Goal: Information Seeking & Learning: Find specific fact

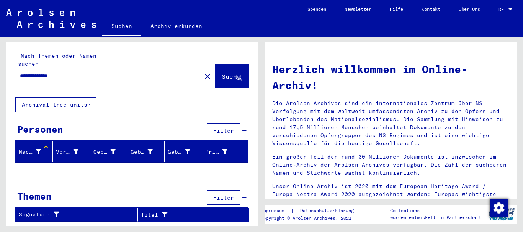
click at [222, 73] on span "Suche" at bounding box center [231, 77] width 19 height 8
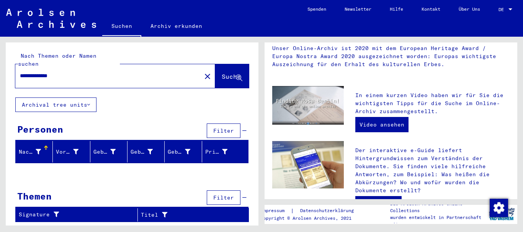
scroll to position [191, 0]
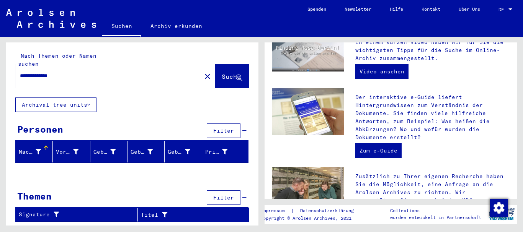
click at [117, 25] on link "Suchen" at bounding box center [121, 27] width 39 height 20
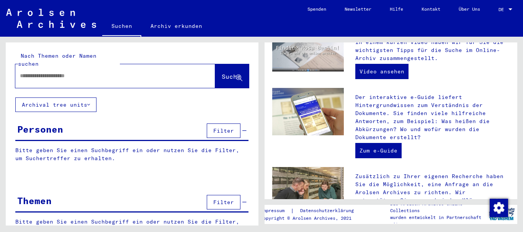
click at [89, 72] on input "text" at bounding box center [106, 76] width 172 height 8
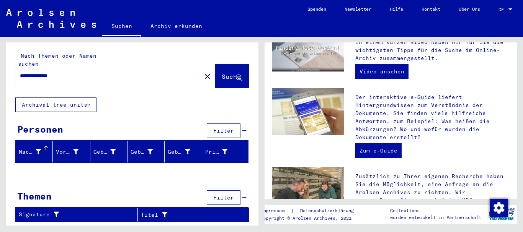
drag, startPoint x: 74, startPoint y: 69, endPoint x: 0, endPoint y: 68, distance: 73.9
click at [0, 68] on div "**********" at bounding box center [130, 131] width 261 height 189
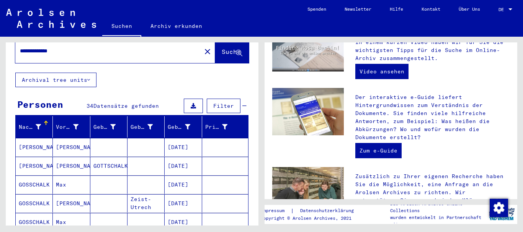
scroll to position [38, 0]
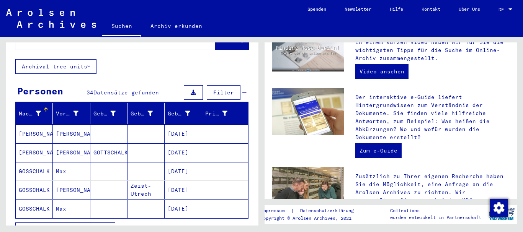
click at [74, 227] on span "Alle Ergebnisse anzeigen" at bounding box center [63, 230] width 83 height 7
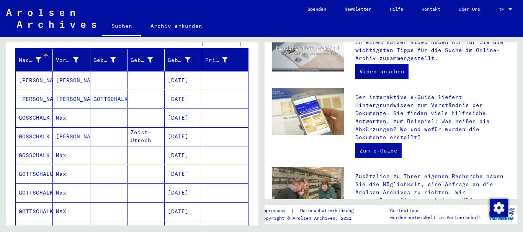
scroll to position [0, 0]
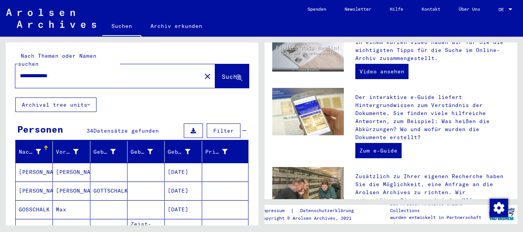
drag, startPoint x: 116, startPoint y: 68, endPoint x: 0, endPoint y: 69, distance: 116.3
click at [0, 69] on div "**********" at bounding box center [130, 131] width 261 height 189
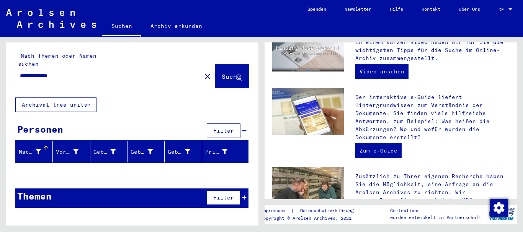
click at [36, 72] on input "**********" at bounding box center [106, 76] width 172 height 8
type input "**********"
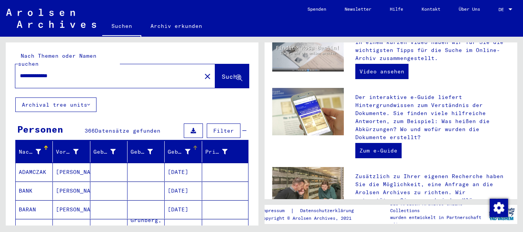
click at [193, 146] on div at bounding box center [195, 148] width 5 height 5
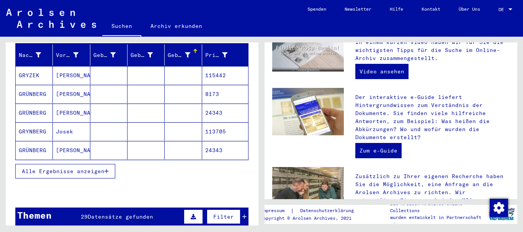
scroll to position [115, 0]
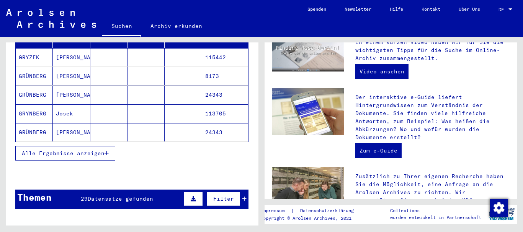
click at [60, 150] on span "Alle Ergebnisse anzeigen" at bounding box center [63, 153] width 83 height 7
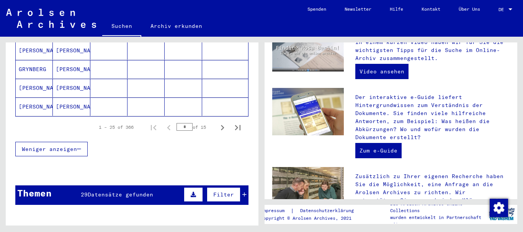
scroll to position [536, 0]
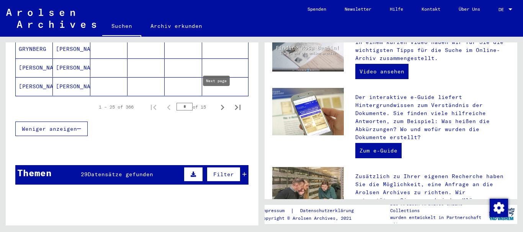
click at [217, 102] on icon "Next page" at bounding box center [222, 107] width 11 height 11
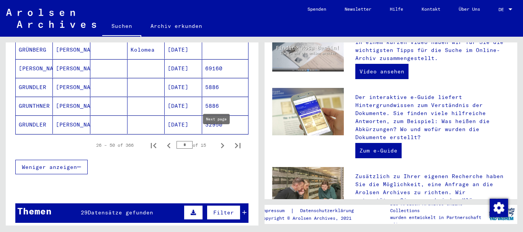
click at [219, 140] on icon "Next page" at bounding box center [222, 145] width 11 height 11
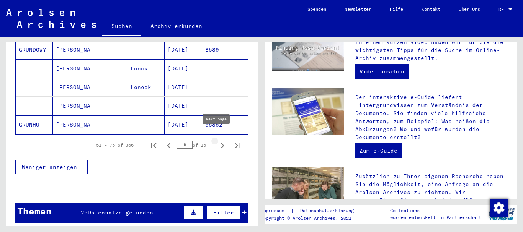
click at [217, 140] on icon "Next page" at bounding box center [222, 145] width 11 height 11
type input "*"
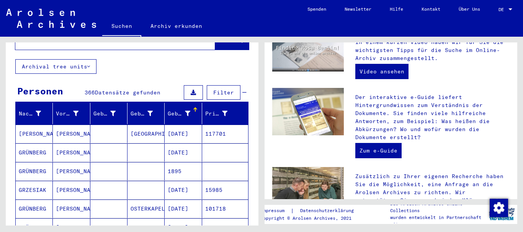
scroll to position [77, 0]
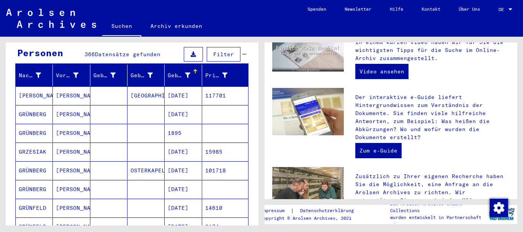
click at [30, 124] on mat-cell "GRÜNBERG" at bounding box center [34, 133] width 37 height 18
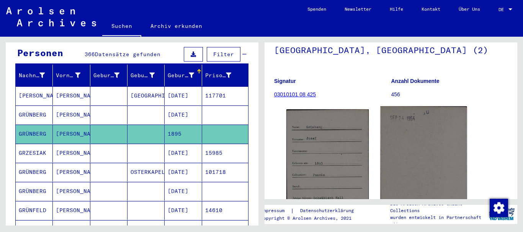
scroll to position [77, 0]
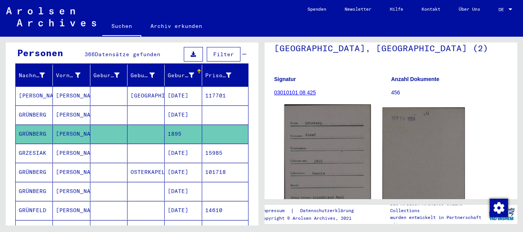
click at [333, 156] on img at bounding box center [327, 164] width 86 height 121
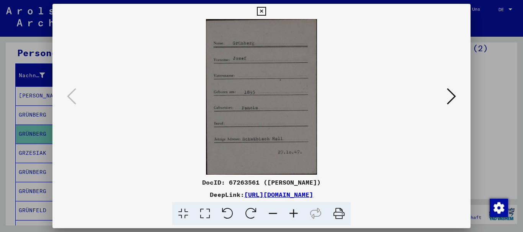
click at [263, 11] on icon at bounding box center [261, 11] width 9 height 9
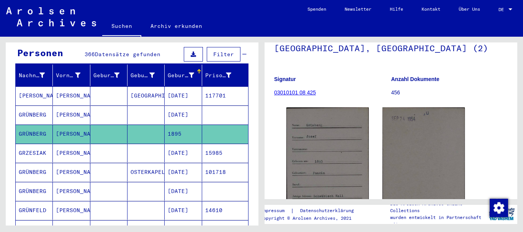
drag, startPoint x: 36, startPoint y: 163, endPoint x: 54, endPoint y: 163, distance: 17.6
click at [37, 163] on mat-cell "GRÜNBERG" at bounding box center [34, 172] width 37 height 19
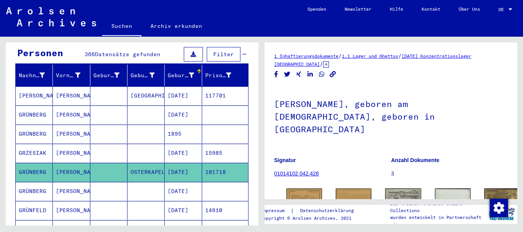
scroll to position [38, 0]
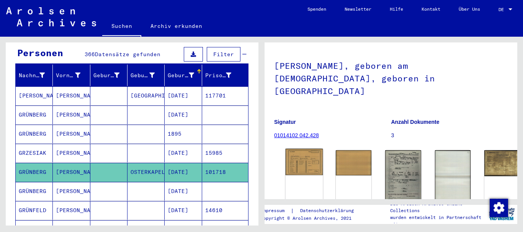
click at [302, 149] on img at bounding box center [304, 162] width 38 height 26
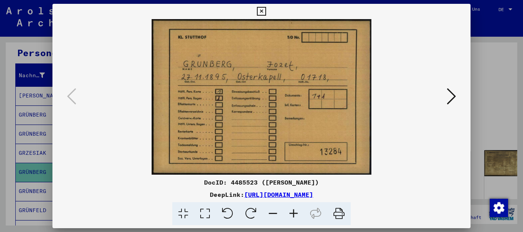
click at [451, 98] on icon at bounding box center [451, 96] width 9 height 18
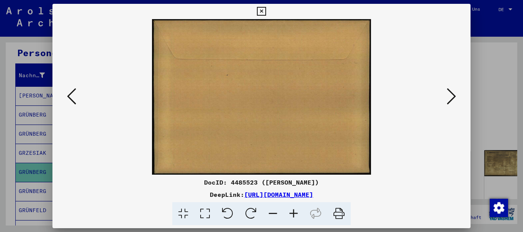
click at [451, 98] on icon at bounding box center [451, 96] width 9 height 18
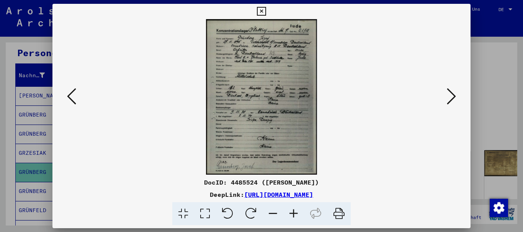
click at [296, 214] on icon at bounding box center [293, 213] width 21 height 23
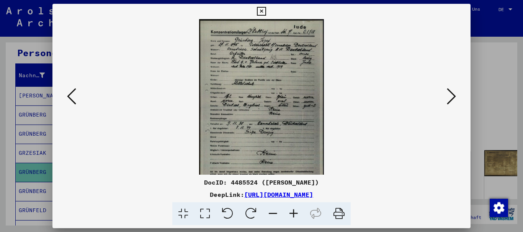
click at [296, 214] on icon at bounding box center [293, 213] width 21 height 23
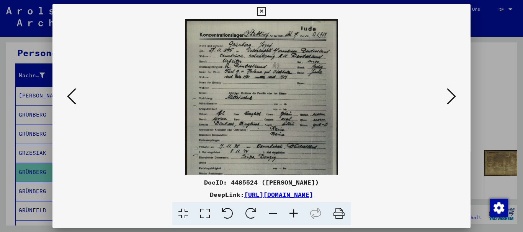
click at [296, 213] on icon at bounding box center [293, 213] width 21 height 23
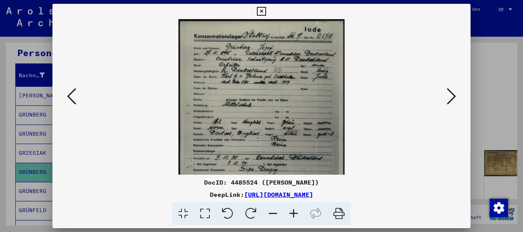
click at [295, 213] on icon at bounding box center [293, 213] width 21 height 23
click at [295, 212] on icon at bounding box center [293, 213] width 21 height 23
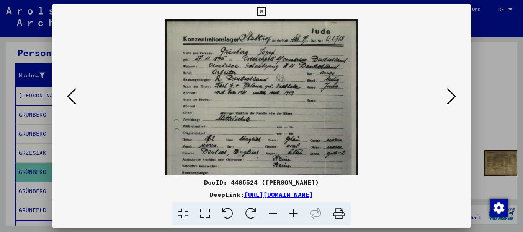
click at [295, 212] on icon at bounding box center [293, 213] width 21 height 23
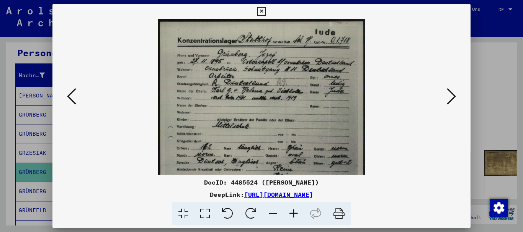
click at [295, 212] on icon at bounding box center [293, 213] width 21 height 23
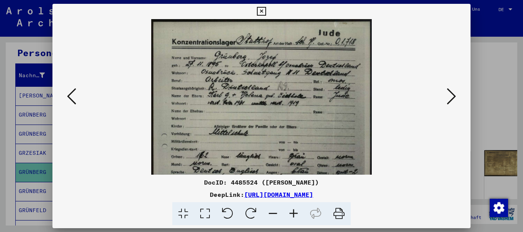
click at [295, 212] on icon at bounding box center [293, 213] width 21 height 23
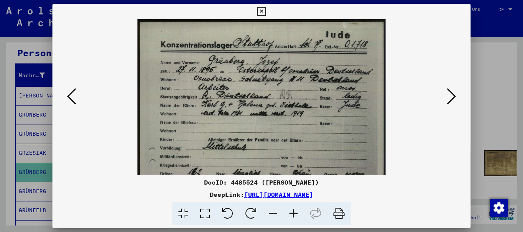
click at [295, 212] on icon at bounding box center [293, 213] width 21 height 23
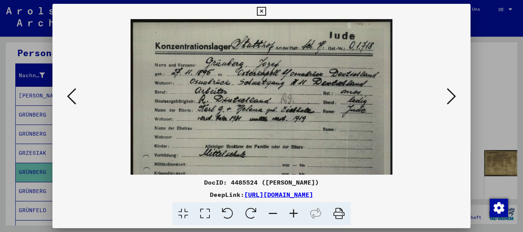
click at [295, 212] on icon at bounding box center [293, 213] width 21 height 23
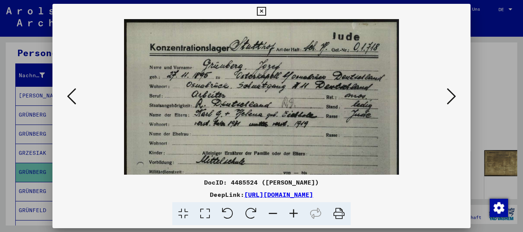
click at [295, 212] on icon at bounding box center [293, 213] width 21 height 23
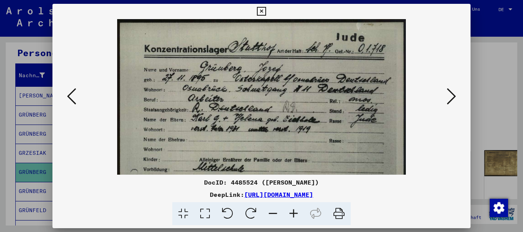
click at [295, 212] on icon at bounding box center [293, 213] width 21 height 23
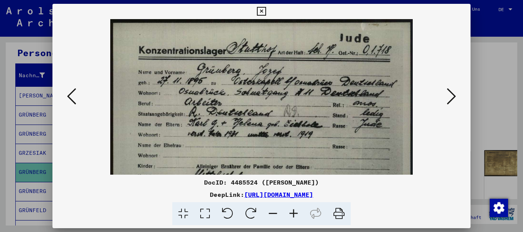
click at [295, 212] on icon at bounding box center [293, 213] width 21 height 23
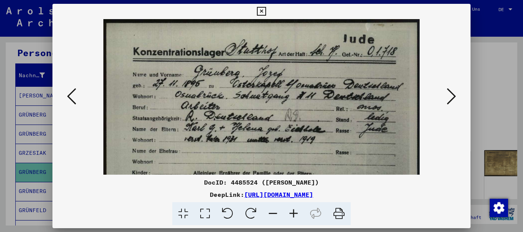
click at [295, 212] on icon at bounding box center [293, 213] width 21 height 23
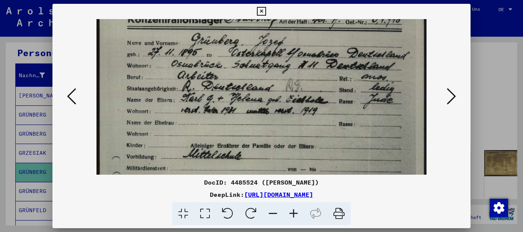
scroll to position [35, 0]
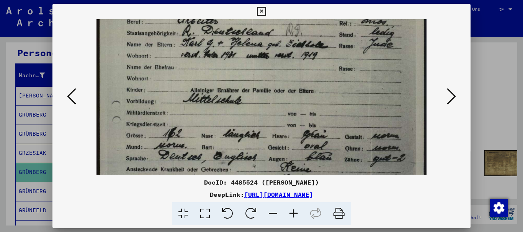
drag, startPoint x: 320, startPoint y: 154, endPoint x: 310, endPoint y: 65, distance: 90.1
click at [310, 65] on img at bounding box center [261, 161] width 330 height 462
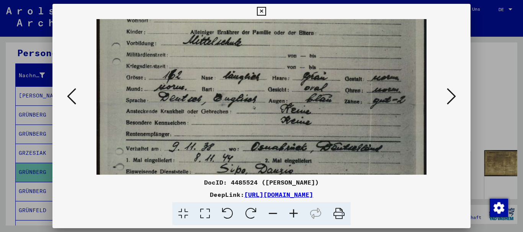
scroll to position [189, 0]
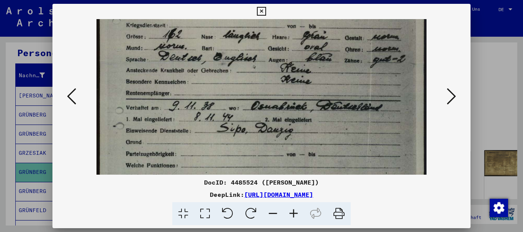
drag, startPoint x: 310, startPoint y: 152, endPoint x: 301, endPoint y: 52, distance: 99.6
click at [301, 52] on img at bounding box center [261, 61] width 330 height 462
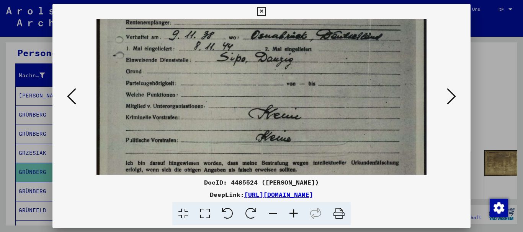
drag, startPoint x: 321, startPoint y: 136, endPoint x: 321, endPoint y: 65, distance: 70.8
click at [452, 98] on icon at bounding box center [451, 96] width 9 height 18
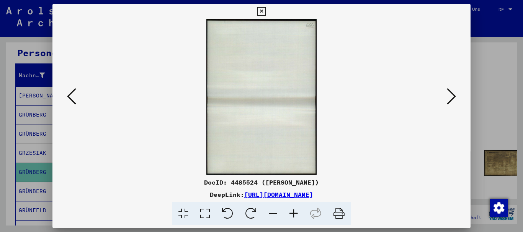
click at [452, 99] on icon at bounding box center [451, 96] width 9 height 18
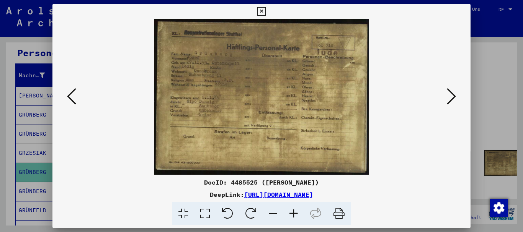
click at [297, 212] on icon at bounding box center [293, 213] width 21 height 23
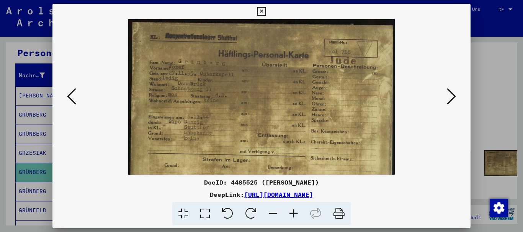
click at [297, 212] on icon at bounding box center [293, 213] width 21 height 23
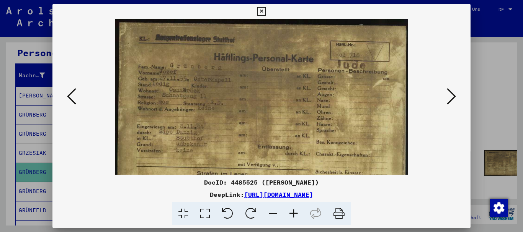
click at [297, 212] on icon at bounding box center [293, 213] width 21 height 23
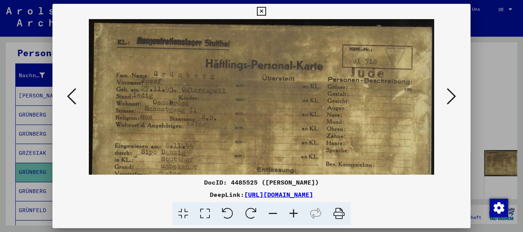
click at [297, 212] on icon at bounding box center [293, 213] width 21 height 23
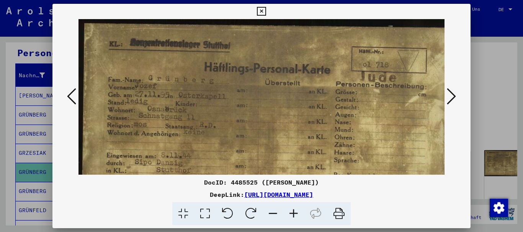
click at [297, 212] on icon at bounding box center [293, 213] width 21 height 23
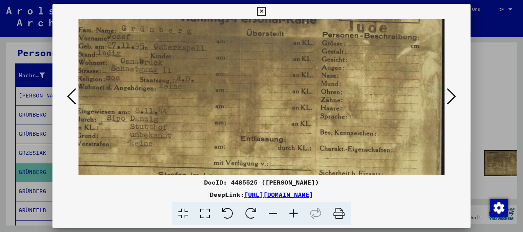
scroll to position [100, 7]
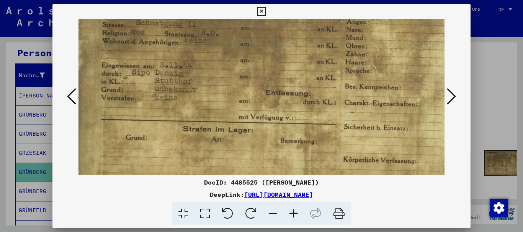
drag, startPoint x: 261, startPoint y: 143, endPoint x: 157, endPoint y: 43, distance: 144.3
click at [157, 43] on img at bounding box center [271, 64] width 398 height 290
click at [449, 98] on icon at bounding box center [451, 96] width 9 height 18
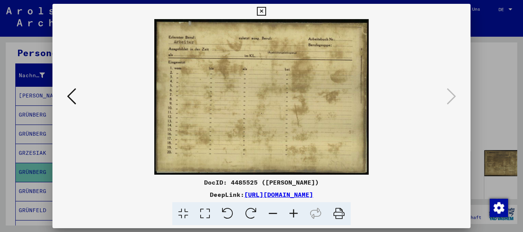
scroll to position [0, 0]
click at [265, 9] on icon at bounding box center [261, 11] width 9 height 9
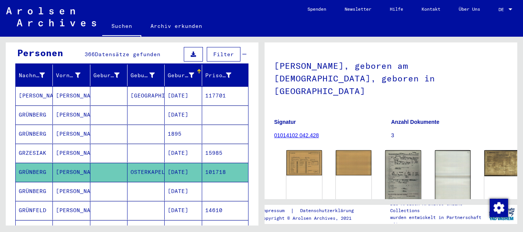
click at [26, 186] on mat-cell "GRÜNBERG" at bounding box center [34, 191] width 37 height 19
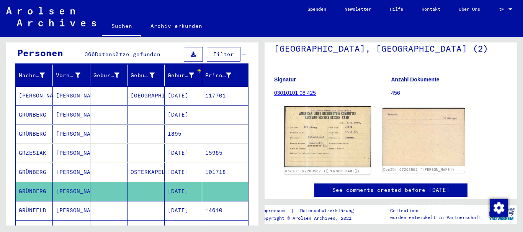
scroll to position [77, 0]
click at [336, 136] on img at bounding box center [327, 136] width 86 height 61
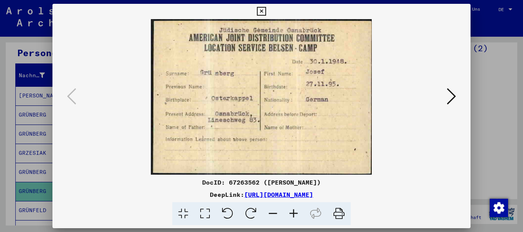
scroll to position [0, 0]
click at [444, 95] on img at bounding box center [261, 97] width 366 height 156
click at [455, 94] on icon at bounding box center [451, 96] width 9 height 18
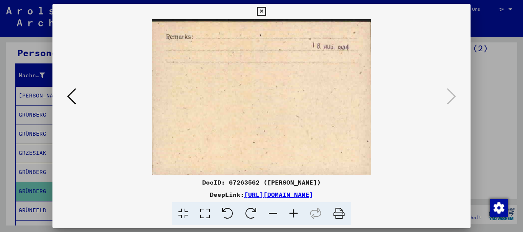
click at [263, 11] on icon at bounding box center [261, 11] width 9 height 9
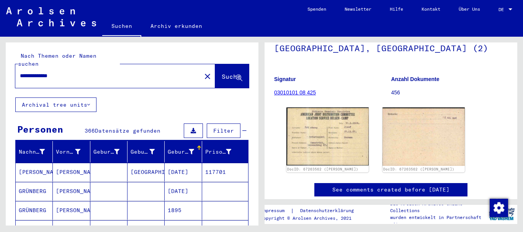
click at [199, 146] on div at bounding box center [199, 148] width 1 height 4
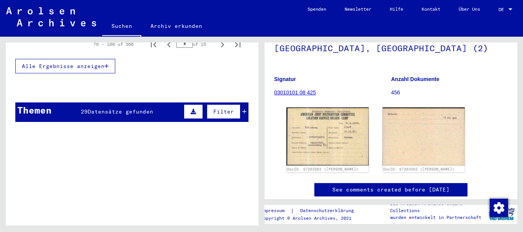
scroll to position [230, 0]
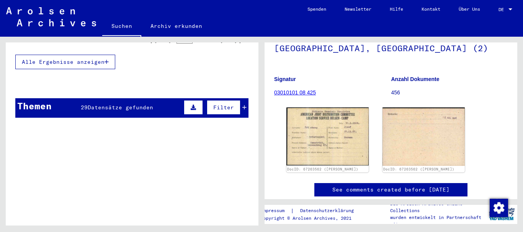
click at [88, 59] on span "Alle Ergebnisse anzeigen" at bounding box center [63, 62] width 83 height 7
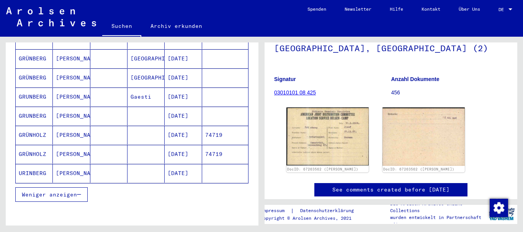
scroll to position [459, 0]
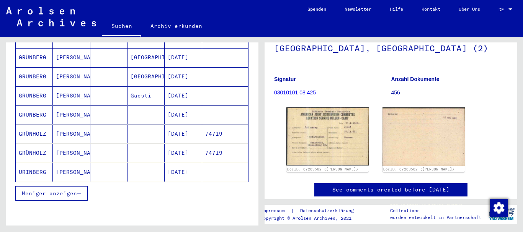
click at [67, 190] on span "Weniger anzeigen" at bounding box center [49, 193] width 55 height 7
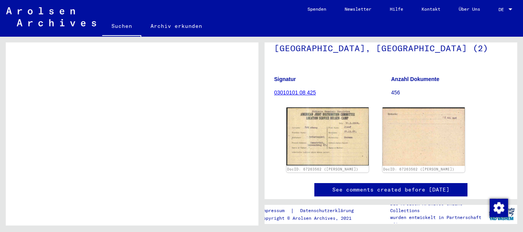
scroll to position [0, 0]
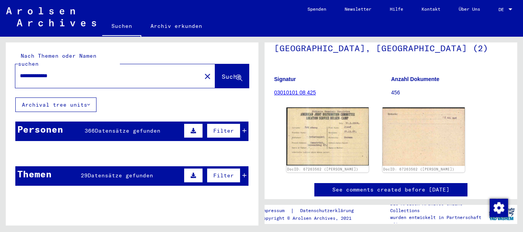
click at [222, 73] on span "Suche" at bounding box center [231, 77] width 19 height 8
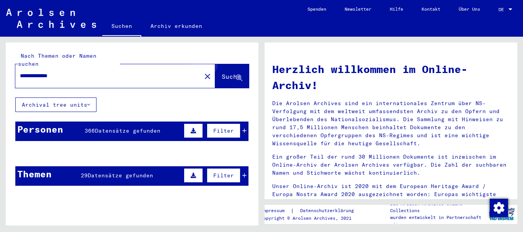
drag, startPoint x: 225, startPoint y: 66, endPoint x: 230, endPoint y: 75, distance: 10.5
click at [228, 73] on span "Suche" at bounding box center [231, 77] width 19 height 8
click at [105, 72] on input "**********" at bounding box center [106, 76] width 172 height 8
type input "**********"
click at [145, 127] on span "Datensätze gefunden" at bounding box center [127, 130] width 65 height 7
